Goal: Information Seeking & Learning: Find specific fact

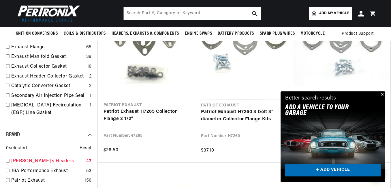
scroll to position [0, 679]
click at [33, 159] on link "[PERSON_NAME]'s Headers" at bounding box center [47, 161] width 73 height 8
checkbox input "true"
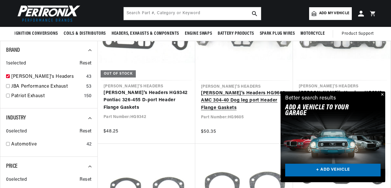
scroll to position [202, 0]
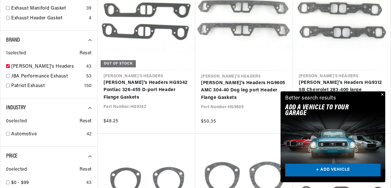
click at [383, 93] on button "Close" at bounding box center [382, 94] width 7 height 7
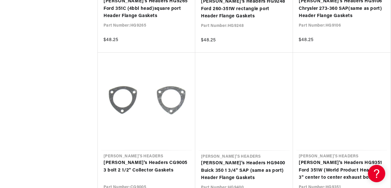
scroll to position [606, 0]
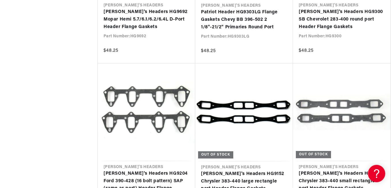
scroll to position [1241, 0]
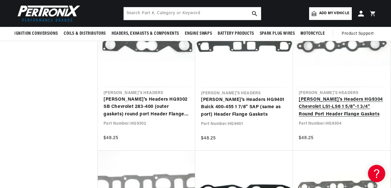
scroll to position [952, 0]
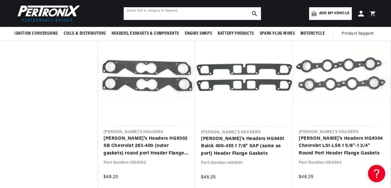
click at [205, 11] on input "text" at bounding box center [192, 13] width 137 height 13
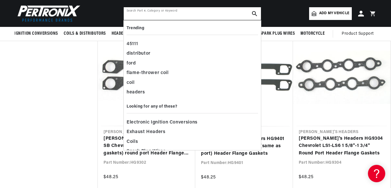
scroll to position [0, 679]
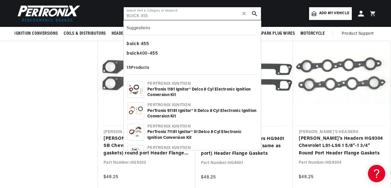
type input "BUICK 455"
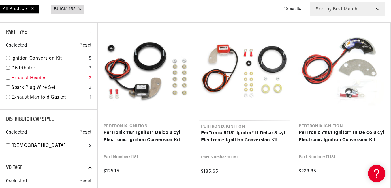
scroll to position [0, 339]
click at [14, 77] on link "Exhaust Header" at bounding box center [48, 78] width 75 height 8
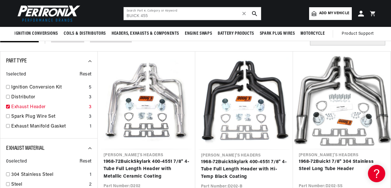
click at [8, 107] on input "checkbox" at bounding box center [8, 106] width 4 height 4
checkbox input "false"
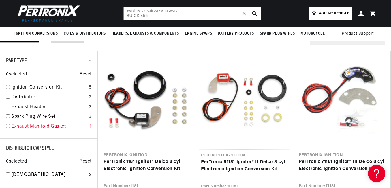
scroll to position [0, 679]
click at [29, 124] on link "Exhaust Manifold Gasket" at bounding box center [49, 127] width 76 height 8
checkbox input "true"
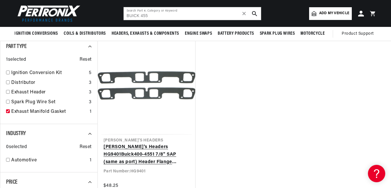
scroll to position [0, 339]
